Goal: Check status: Check status

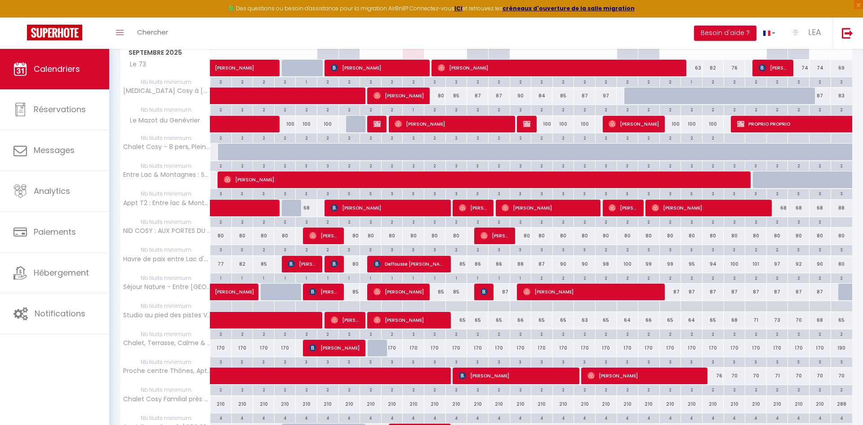
scroll to position [229, 0]
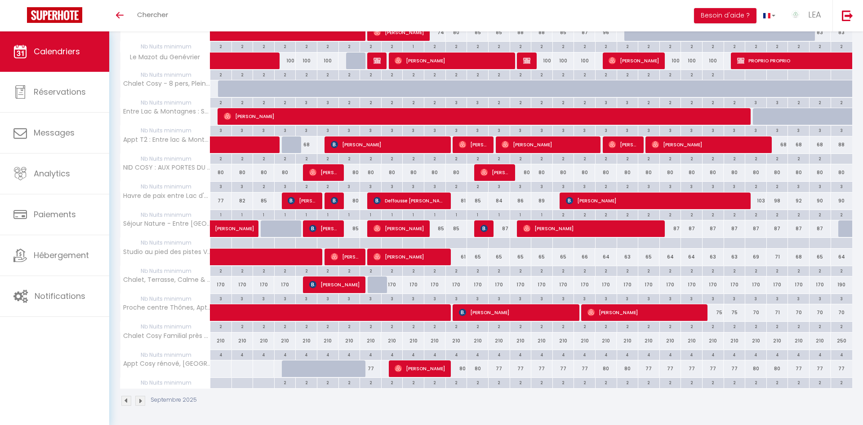
click at [606, 199] on span "mayan alasmari" at bounding box center [656, 200] width 180 height 17
click at [0, 0] on div at bounding box center [0, 0] width 0 height 0
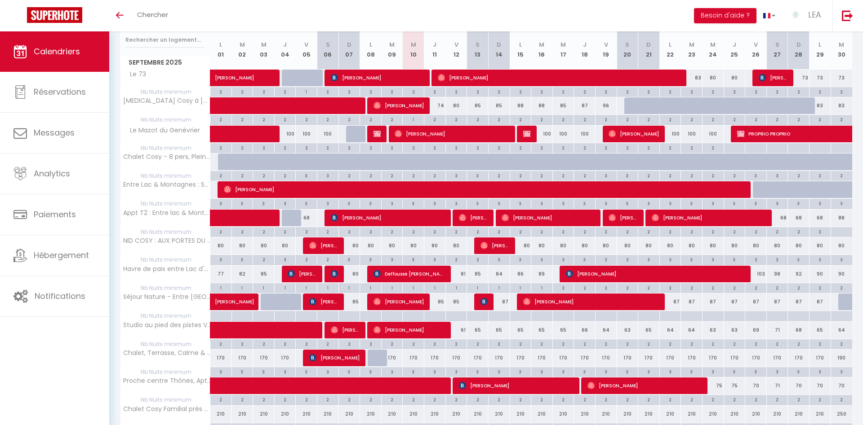
scroll to position [99, 0]
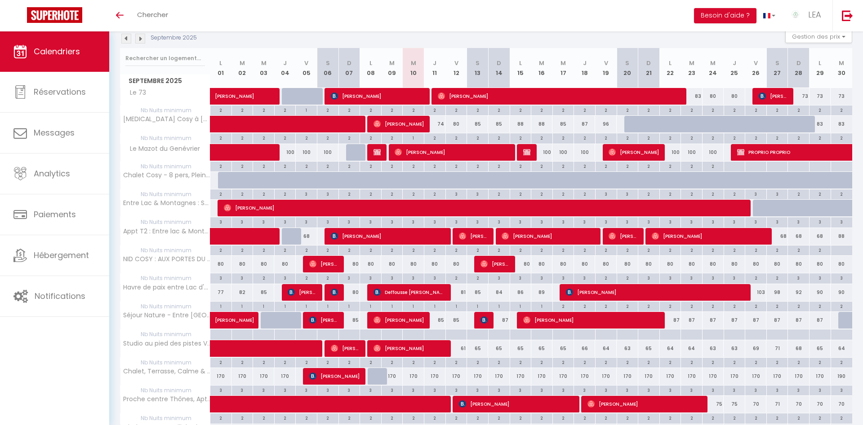
click at [591, 293] on span "mayan alasmari" at bounding box center [656, 292] width 180 height 17
click at [0, 0] on div at bounding box center [0, 0] width 0 height 0
click at [591, 292] on span "mayan alasmari" at bounding box center [656, 292] width 180 height 17
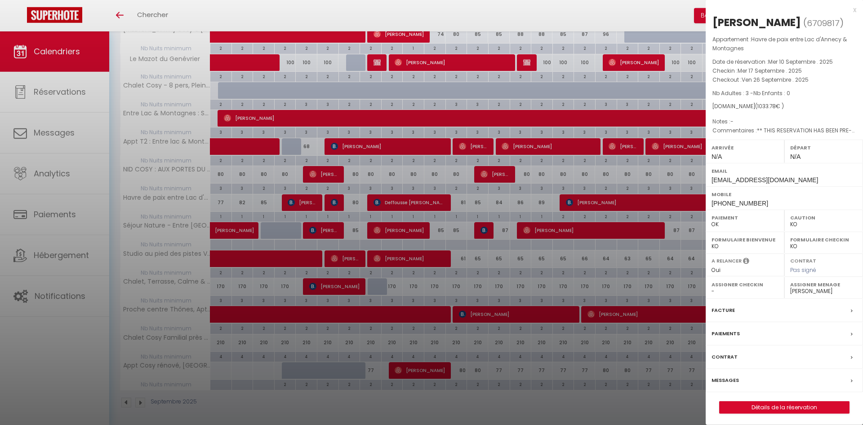
scroll to position [191, 0]
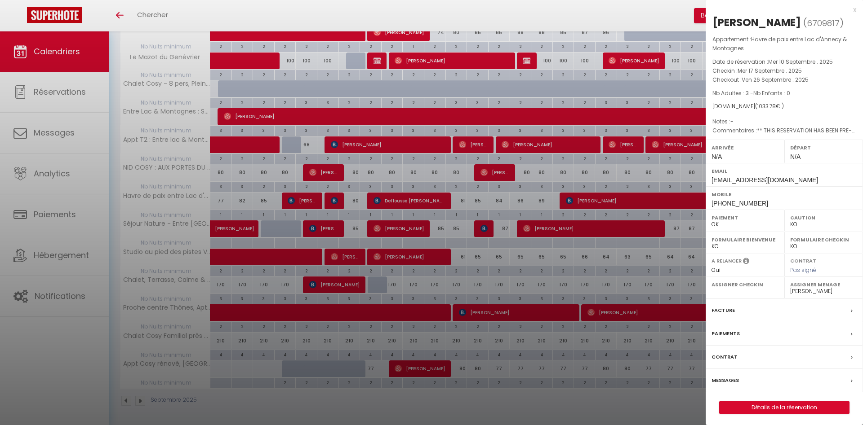
click at [853, 10] on div "x" at bounding box center [780, 9] width 150 height 11
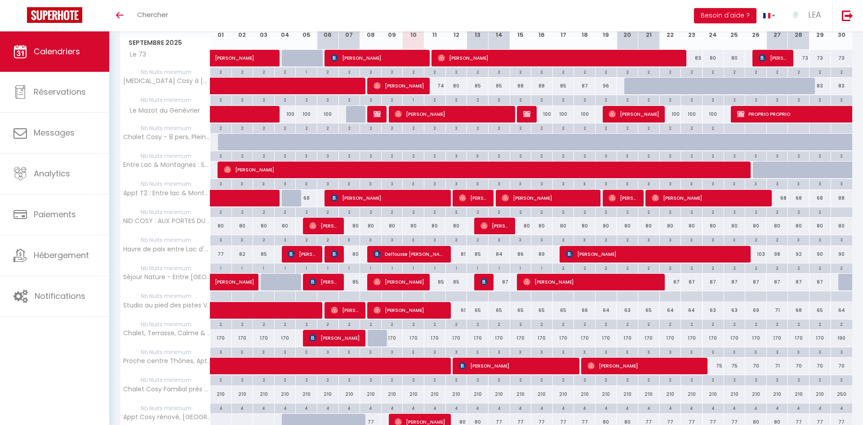
scroll to position [183, 0]
